Goal: Information Seeking & Learning: Learn about a topic

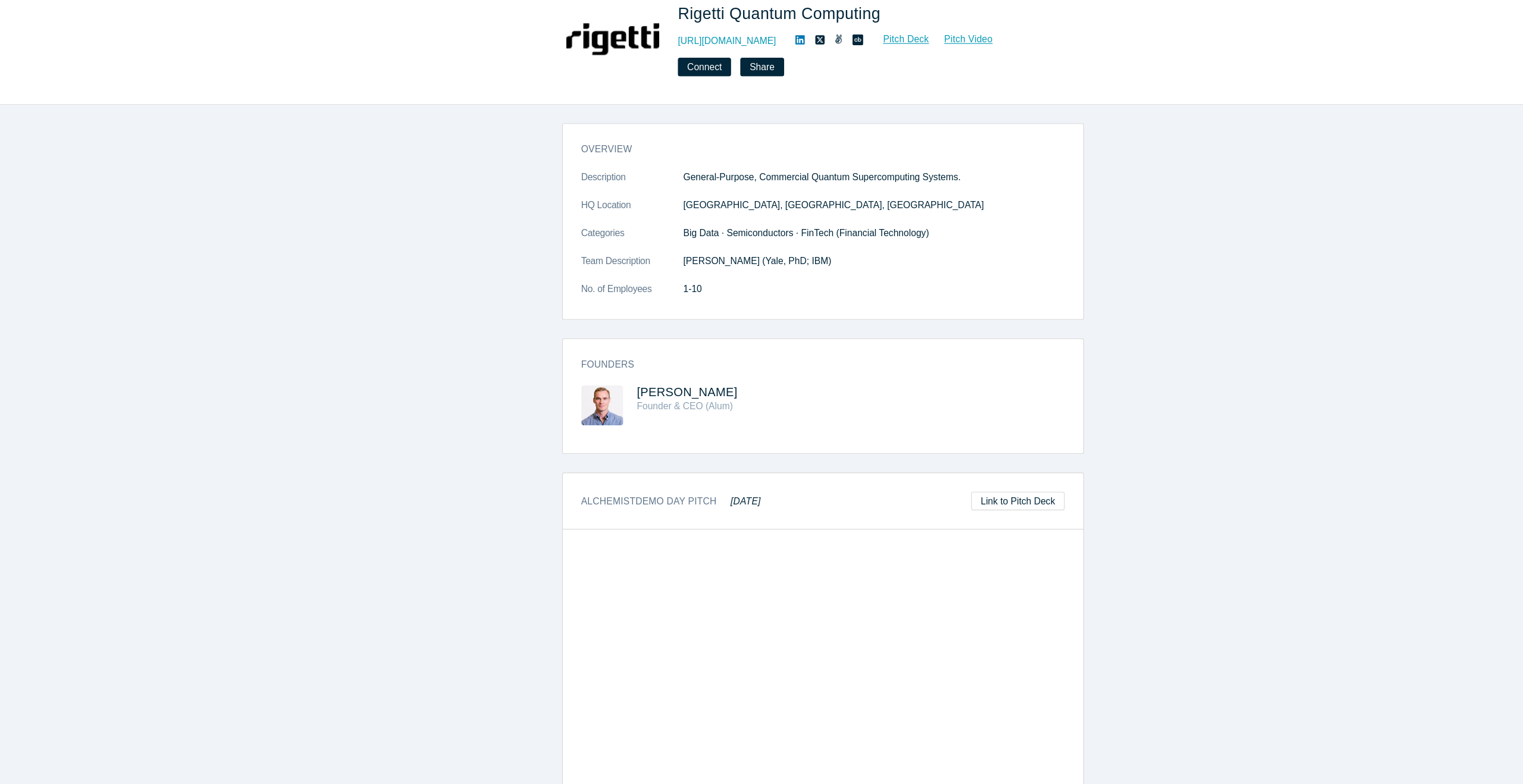
click at [601, 370] on div "Founders [PERSON_NAME] Founder & CEO (Alum)" at bounding box center [765, 416] width 467 height 103
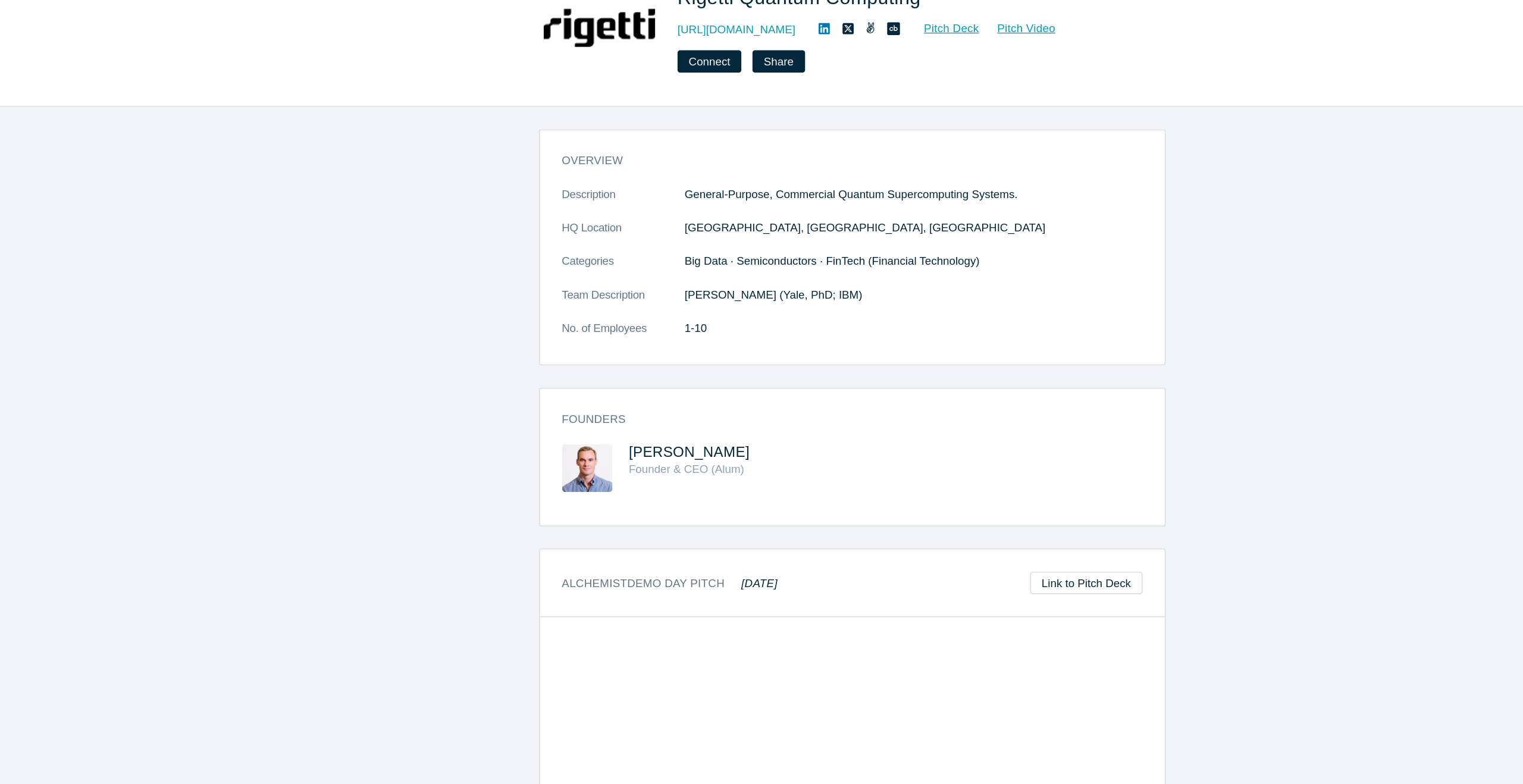
click at [646, 207] on div "overview Description General-Purpose, Commercial Quantum Supercomputing Systems…" at bounding box center [766, 263] width 467 height 167
click at [646, 235] on dl "Description General-Purpose, Commercial Quantum Supercomputing Systems. HQ Loca…" at bounding box center [766, 276] width 433 height 125
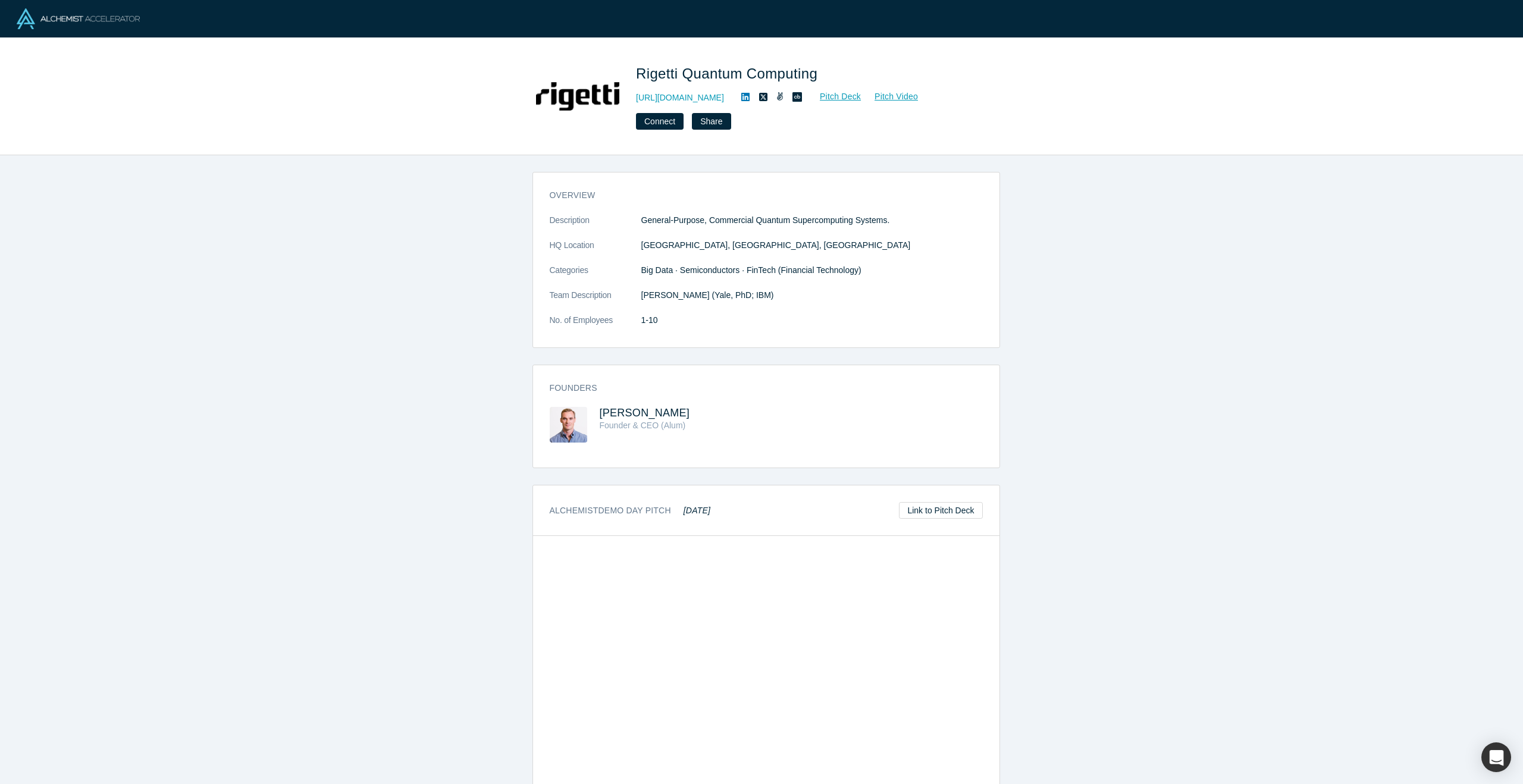
click at [689, 269] on span "Big Data · Semiconductors · FinTech (Financial Technology)" at bounding box center [751, 269] width 220 height 9
